Goal: Task Accomplishment & Management: Manage account settings

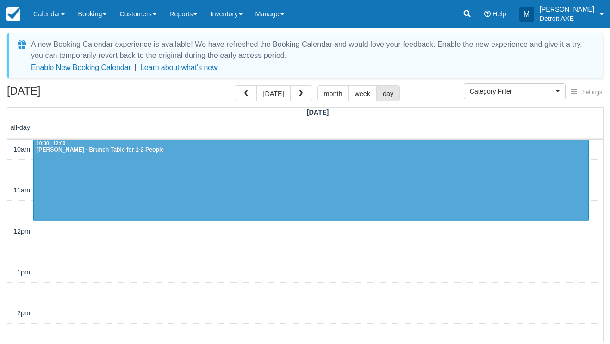
select select
click at [284, 98] on button "[DATE]" at bounding box center [274, 93] width 34 height 16
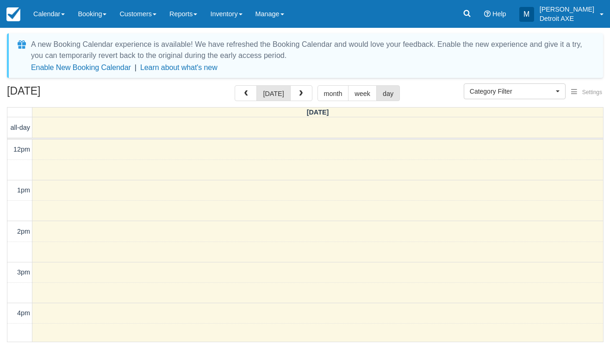
scroll to position [268, 0]
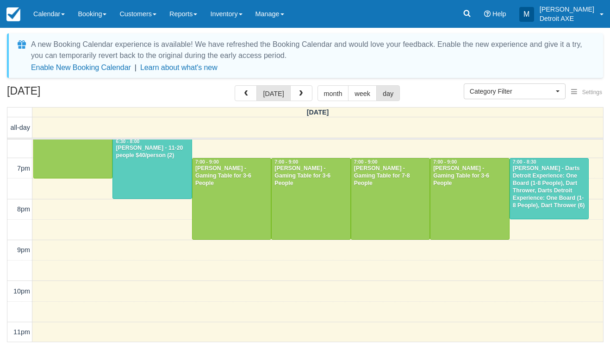
click at [556, 163] on div "7:00 - 8:30" at bounding box center [550, 162] width 74 height 6
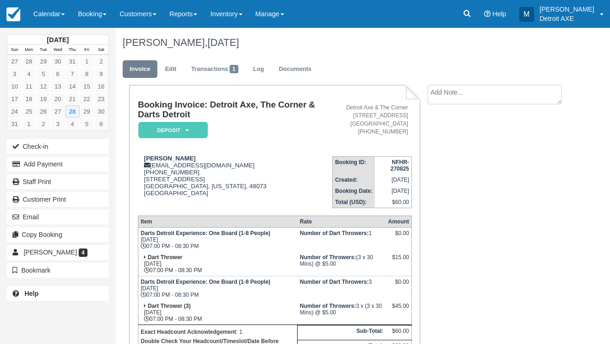
click at [181, 130] on em "Deposit" at bounding box center [172, 130] width 69 height 16
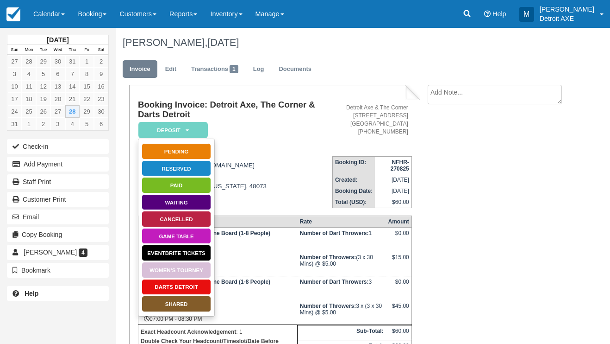
click at [168, 286] on link "Darts Detroit" at bounding box center [176, 287] width 69 height 16
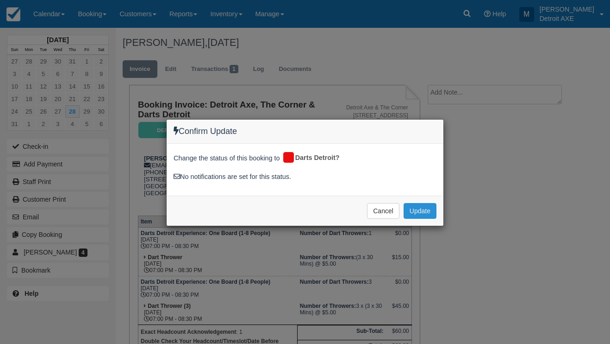
click at [411, 212] on button "Update" at bounding box center [420, 211] width 33 height 16
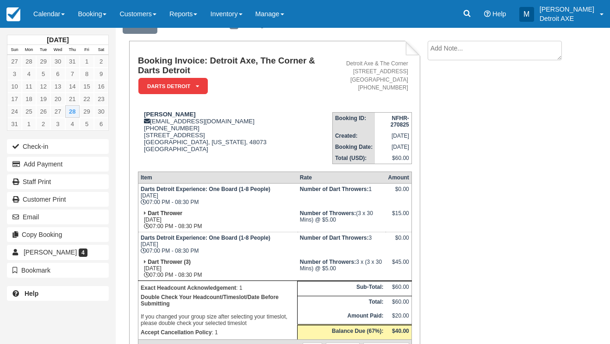
scroll to position [63, 0]
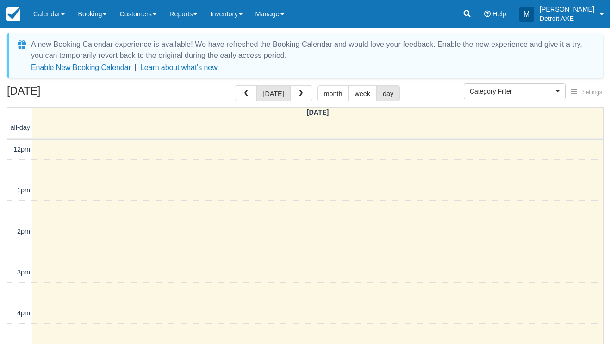
select select
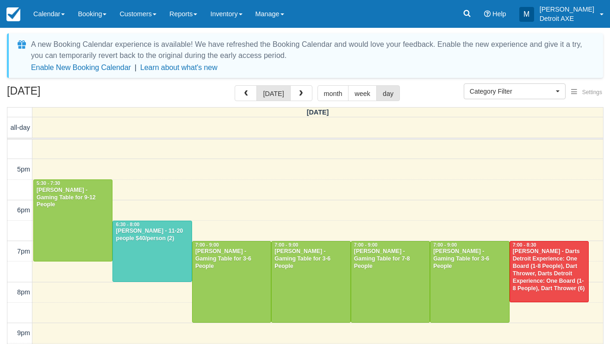
scroll to position [186, 0]
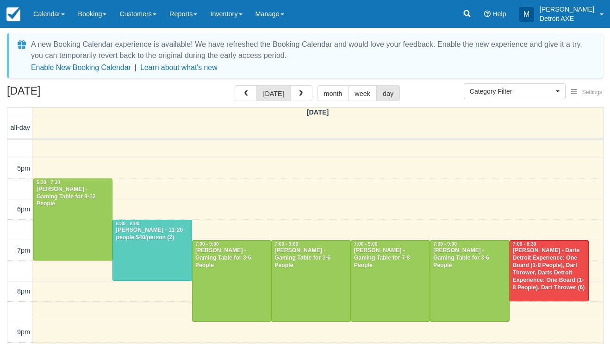
click at [156, 249] on div at bounding box center [152, 250] width 78 height 61
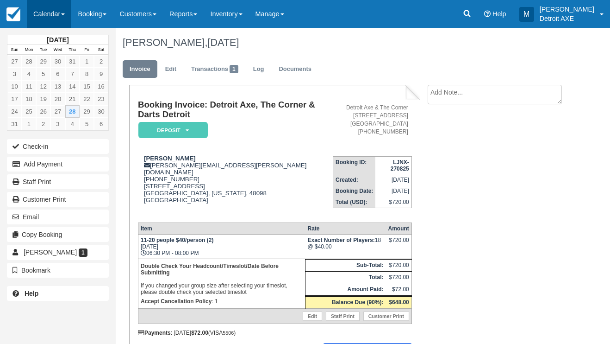
click at [58, 17] on link "Calendar" at bounding box center [49, 14] width 44 height 28
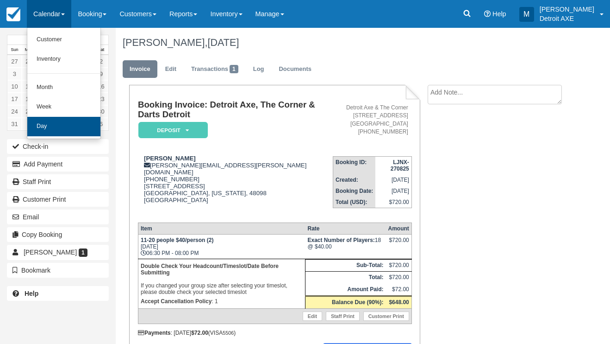
click at [66, 119] on link "Day" at bounding box center [63, 126] width 73 height 19
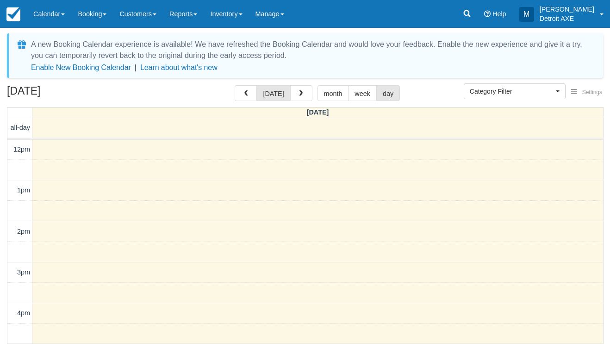
select select
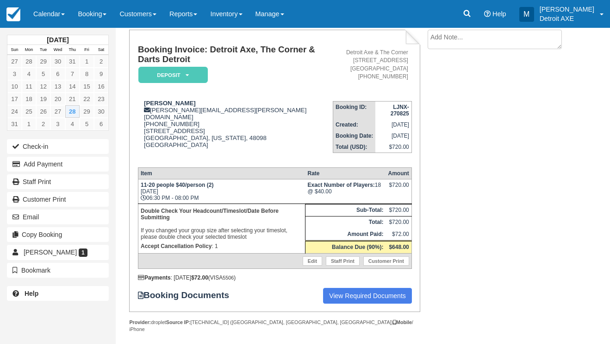
scroll to position [55, 0]
